Goal: Task Accomplishment & Management: Use online tool/utility

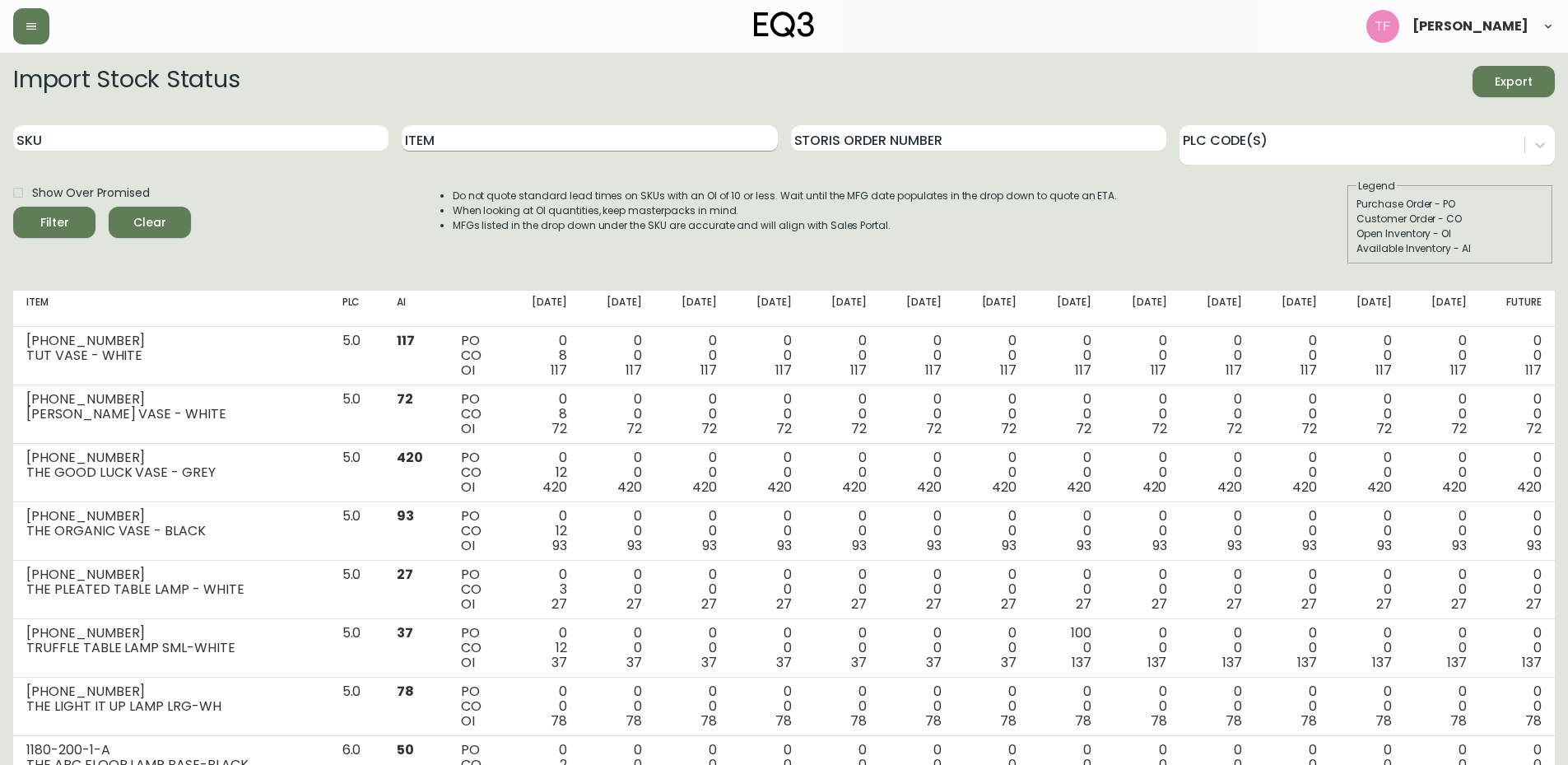
click at [511, 141] on input "Item" at bounding box center [589, 138] width 375 height 27
type input "stadium"
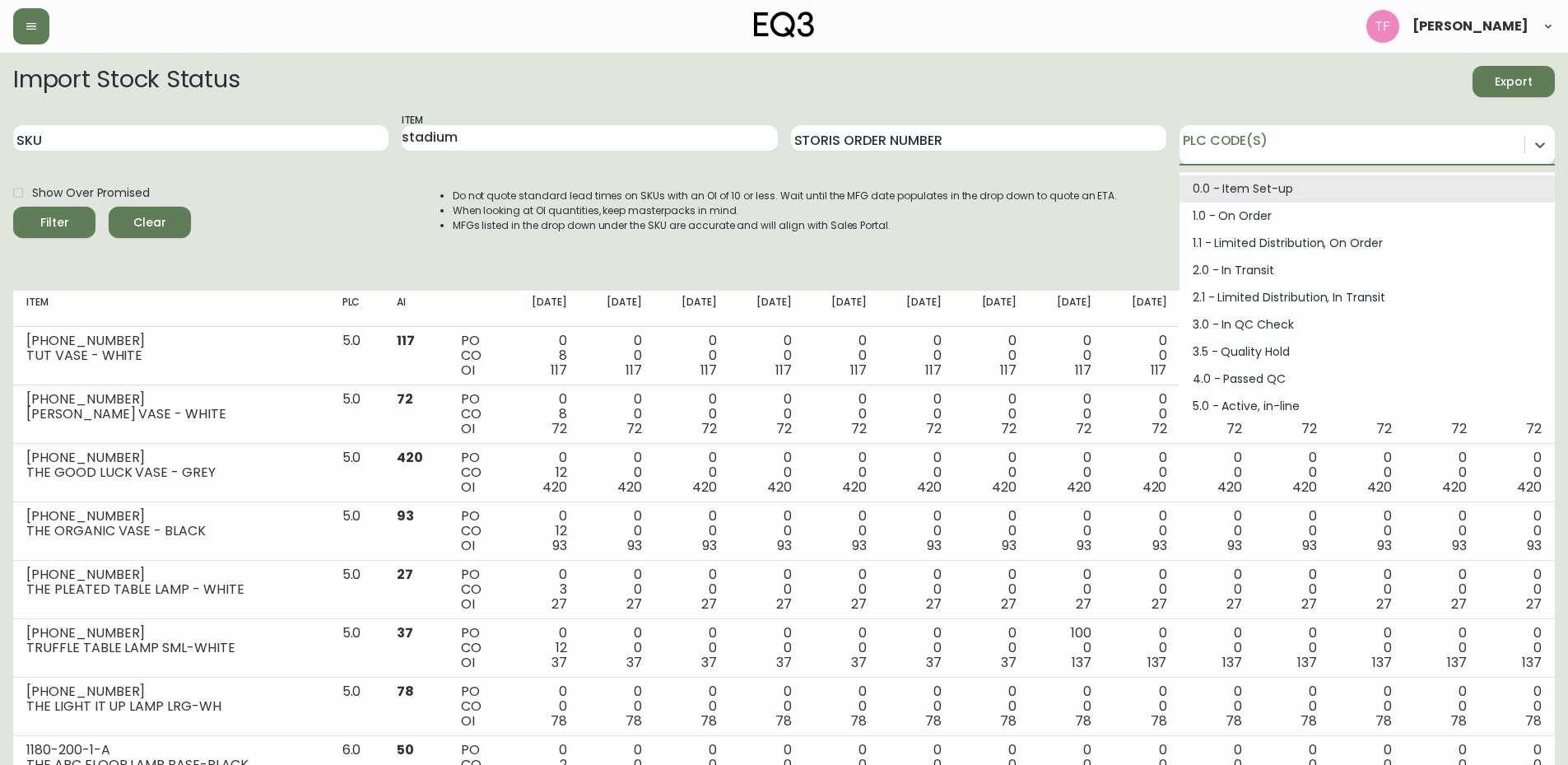
click at [1404, 149] on div at bounding box center [1352, 143] width 345 height 25
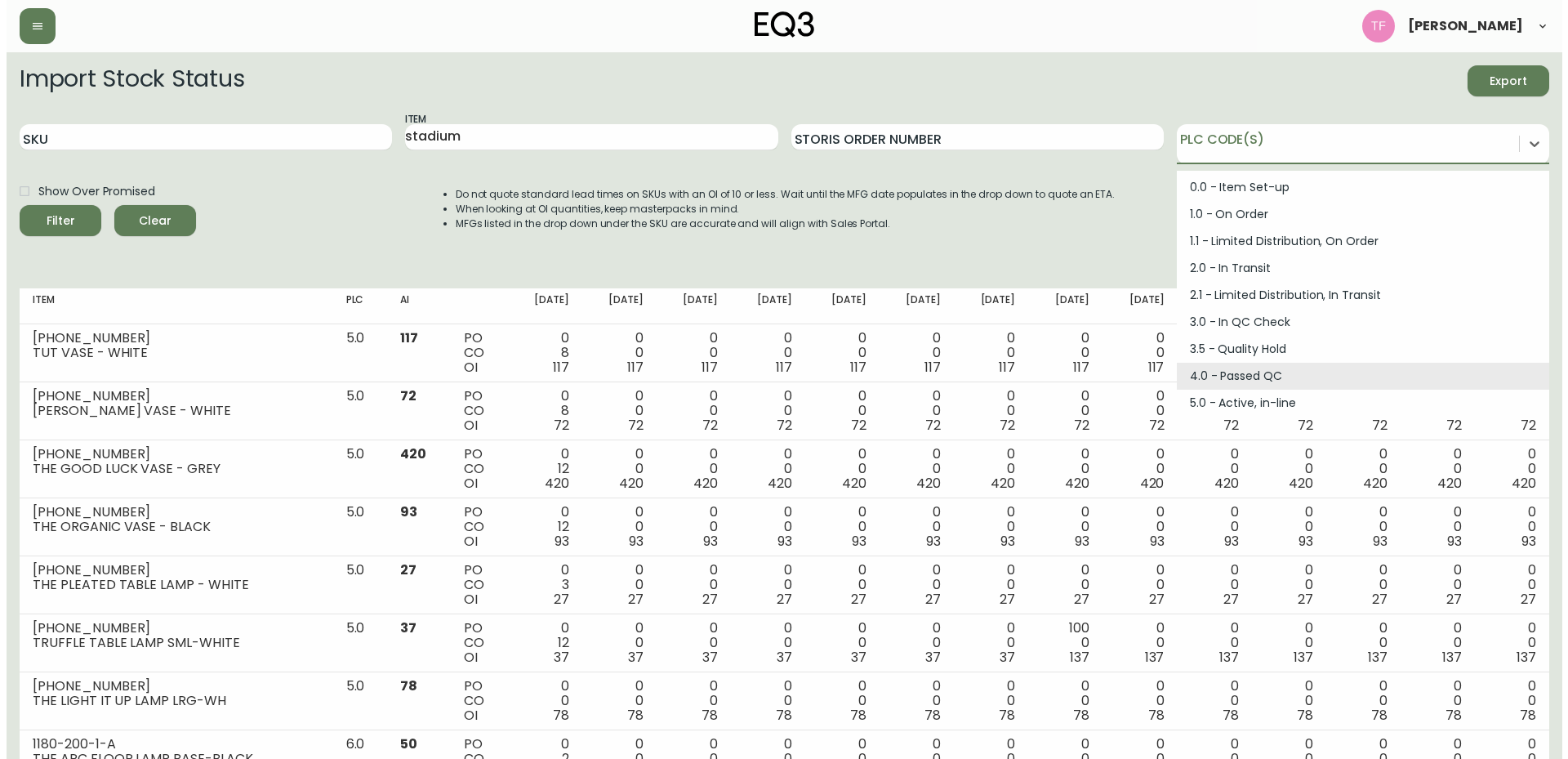
scroll to position [220, 0]
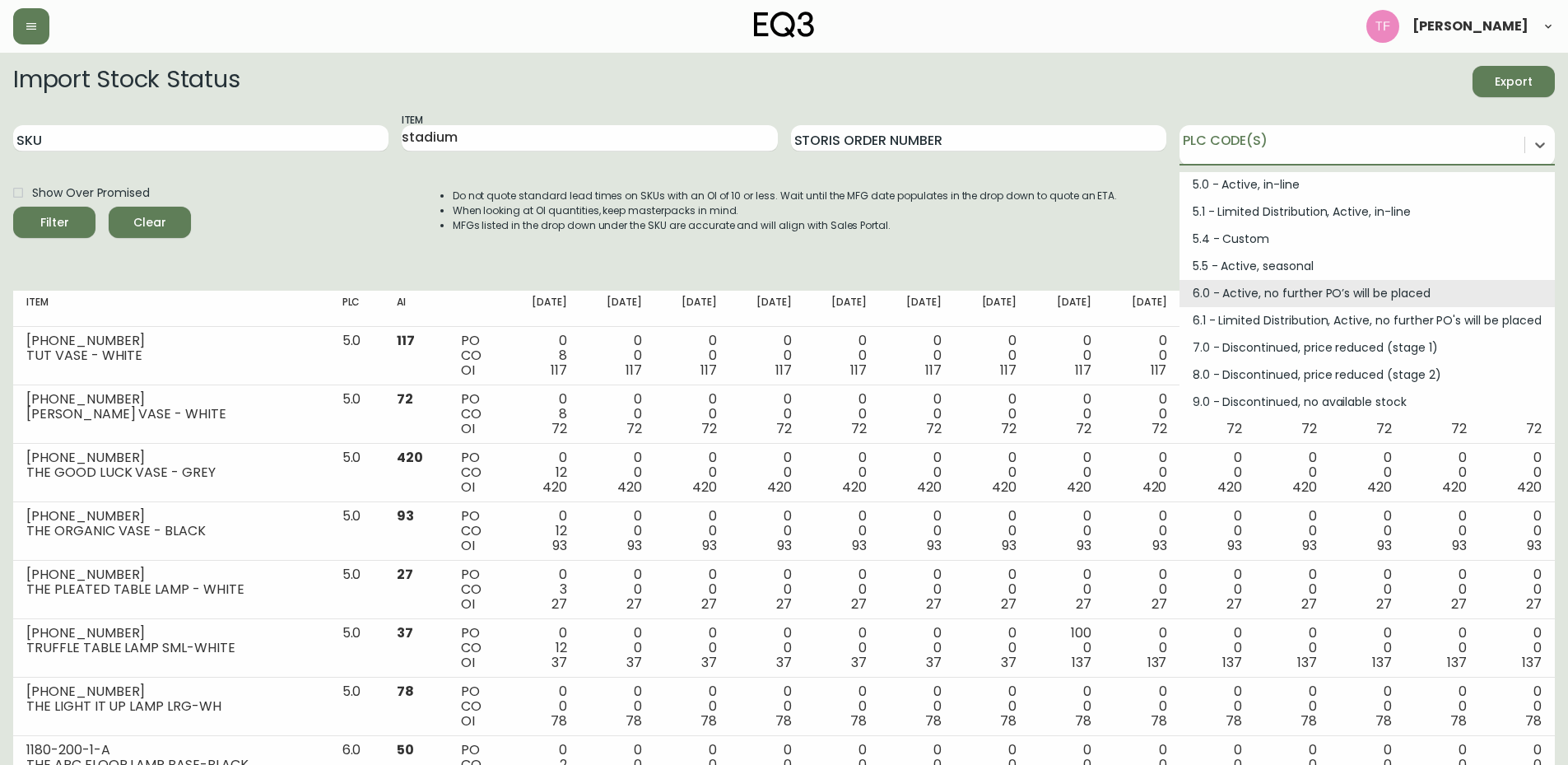
drag, startPoint x: 1238, startPoint y: 296, endPoint x: 1230, endPoint y: 298, distance: 8.2
click at [1238, 296] on div "6.0 - Active, no further PO’s will be placed" at bounding box center [1367, 293] width 375 height 27
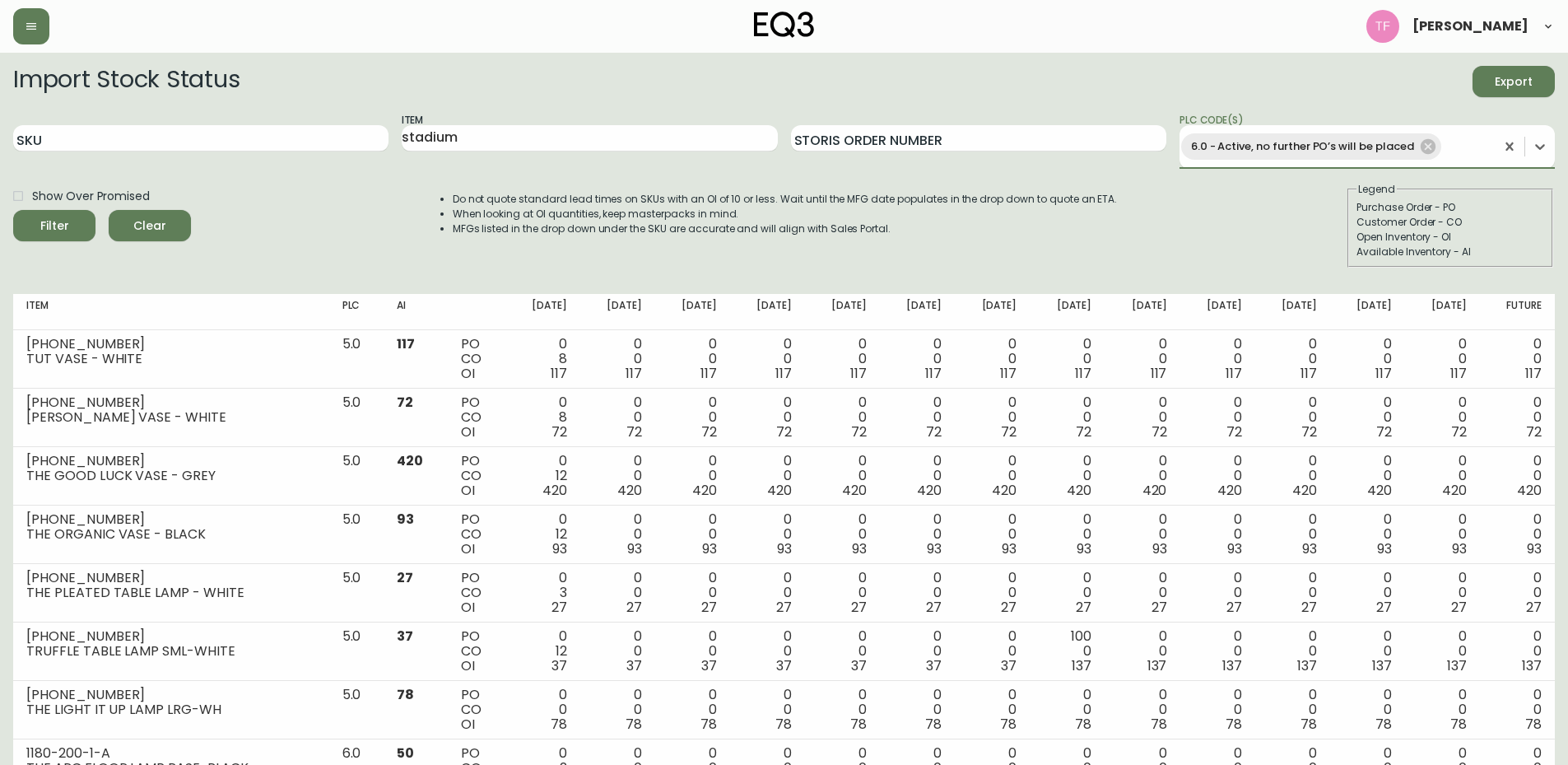
click at [47, 220] on icon "submit" at bounding box center [48, 223] width 19 height 19
